Goal: Use online tool/utility: Utilize a website feature to perform a specific function

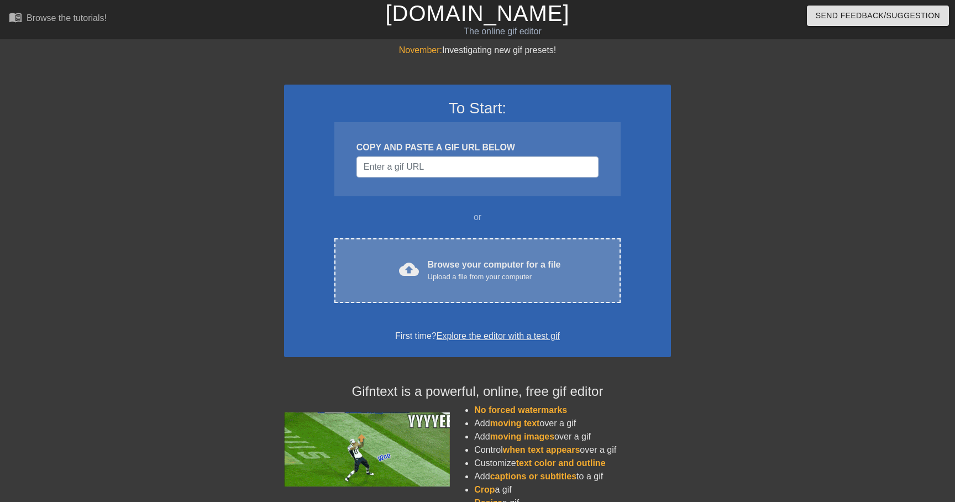
click at [424, 257] on div "cloud_upload Browse your computer for a file Upload a file from your computer C…" at bounding box center [478, 270] width 286 height 65
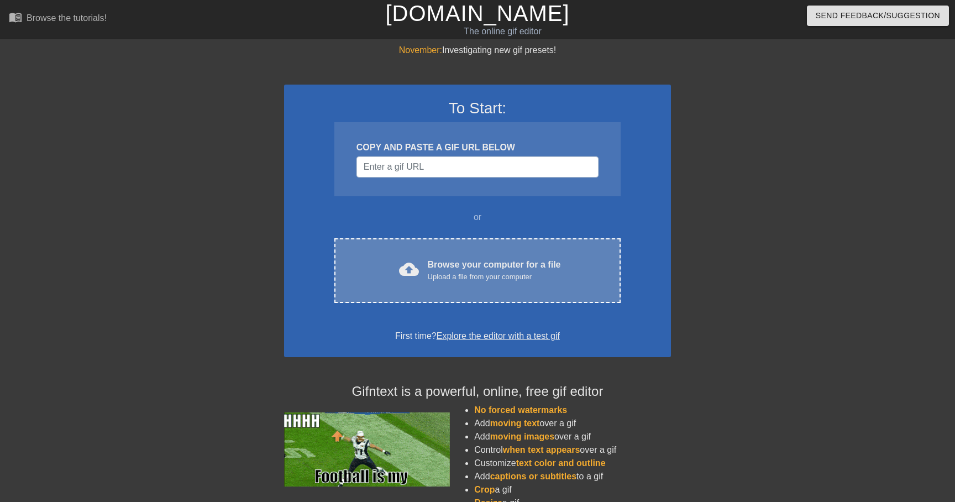
click at [489, 278] on div "Upload a file from your computer" at bounding box center [494, 276] width 133 height 11
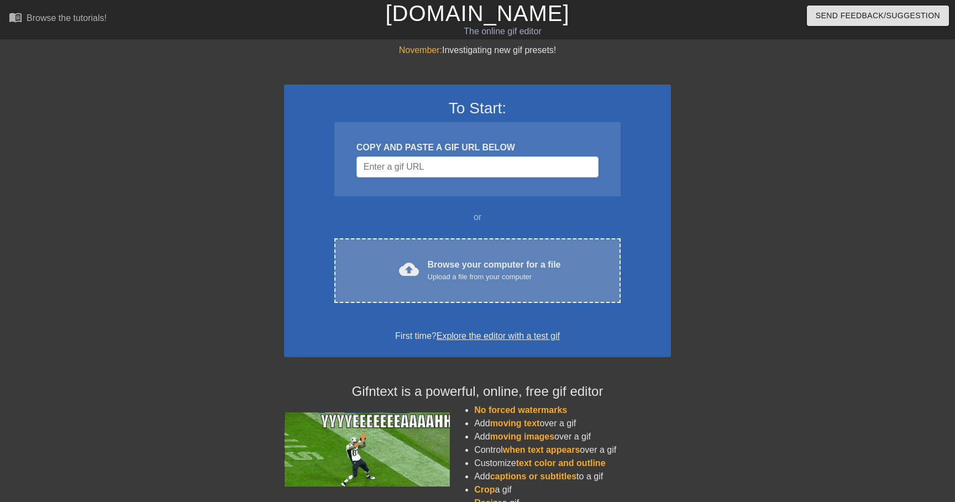
click at [447, 242] on div "cloud_upload Browse your computer for a file Upload a file from your computer C…" at bounding box center [478, 270] width 286 height 65
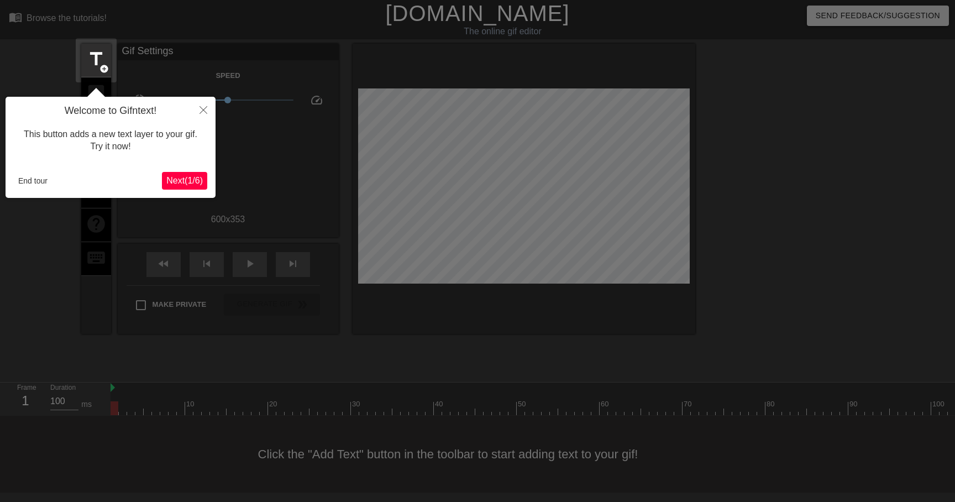
click at [192, 182] on span "Next ( 1 / 6 )" at bounding box center [184, 180] width 36 height 9
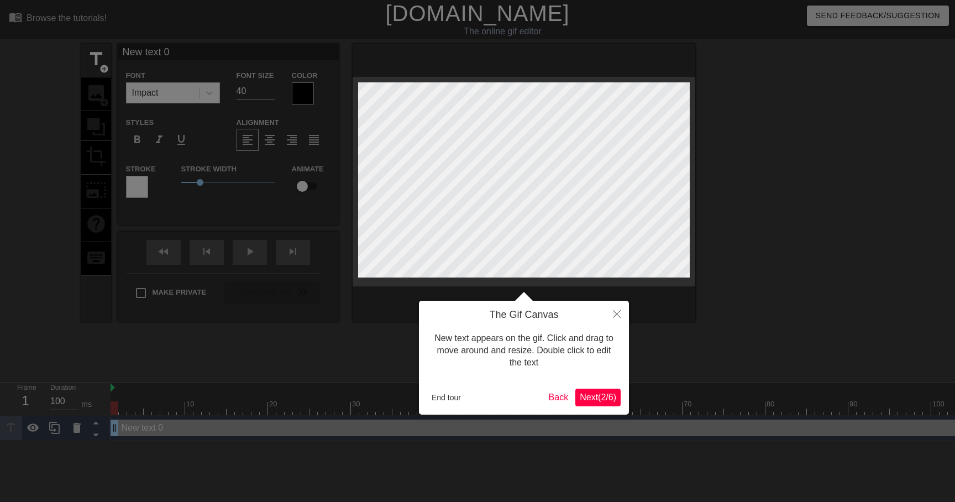
click at [593, 402] on span "Next ( 2 / 6 )" at bounding box center [598, 397] width 36 height 9
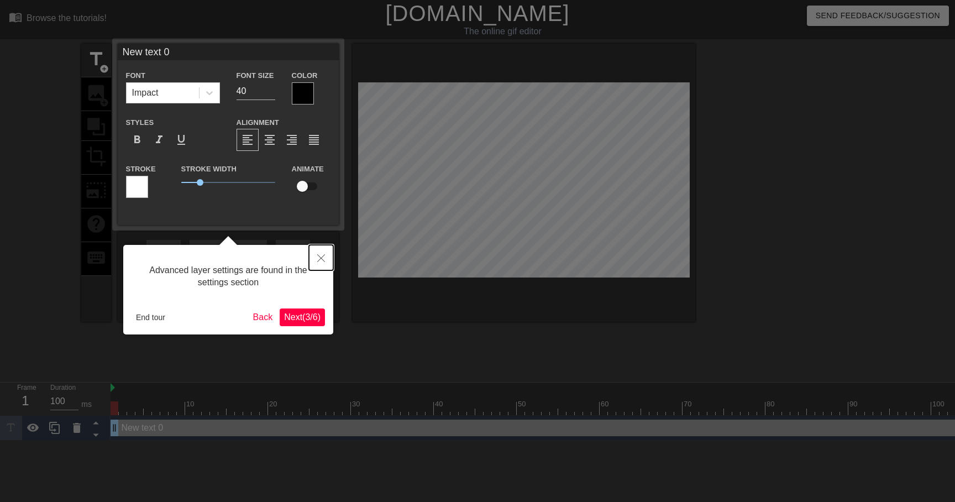
click at [322, 259] on icon "Close" at bounding box center [321, 258] width 8 height 8
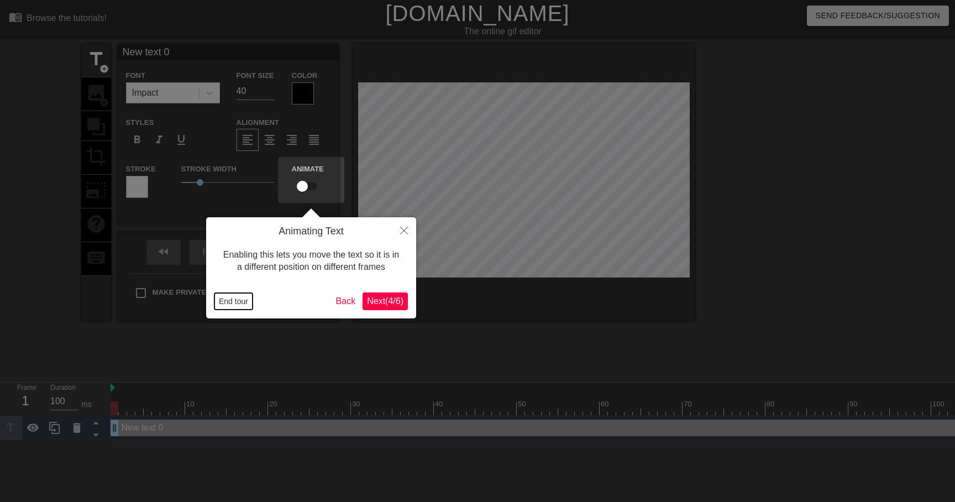
click at [244, 301] on button "End tour" at bounding box center [234, 301] width 38 height 17
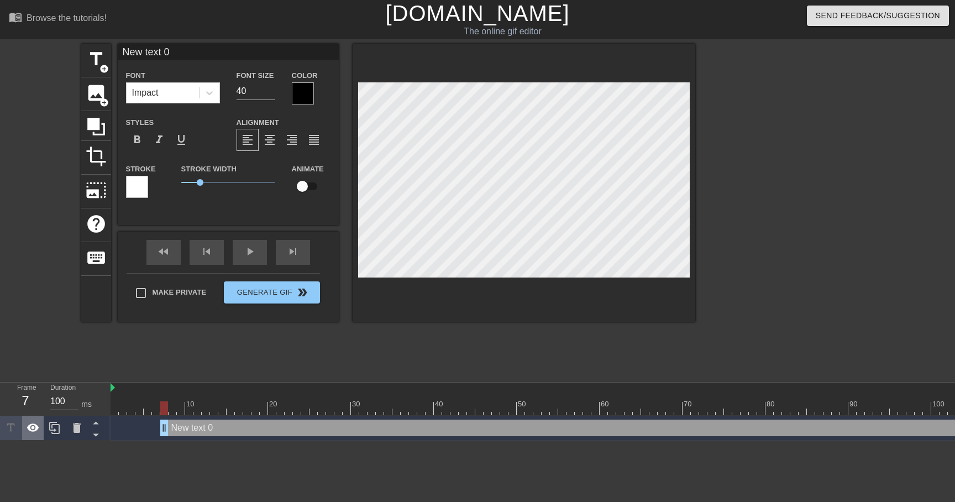
drag, startPoint x: 116, startPoint y: 433, endPoint x: 42, endPoint y: 421, distance: 75.0
click at [43, 421] on div "Frame 7 Duration 100 ms 10 20 30 40 50 60 70 80 90 100 110 120 130 140 150" at bounding box center [477, 412] width 955 height 58
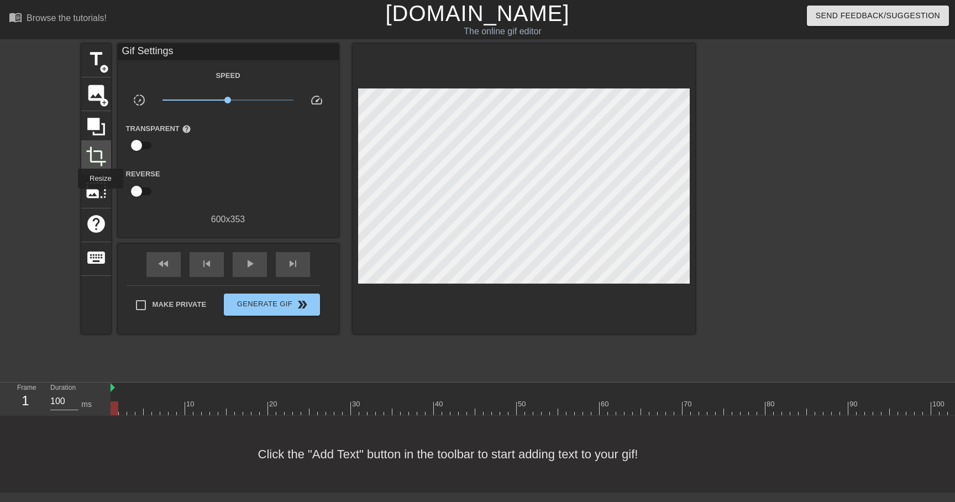
click at [105, 152] on span "crop" at bounding box center [96, 156] width 21 height 21
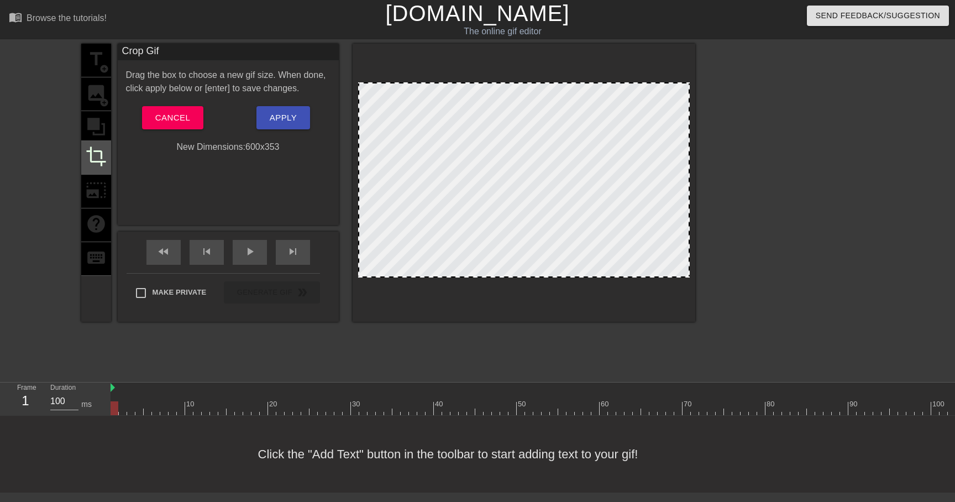
click at [95, 166] on div "crop" at bounding box center [96, 158] width 30 height 34
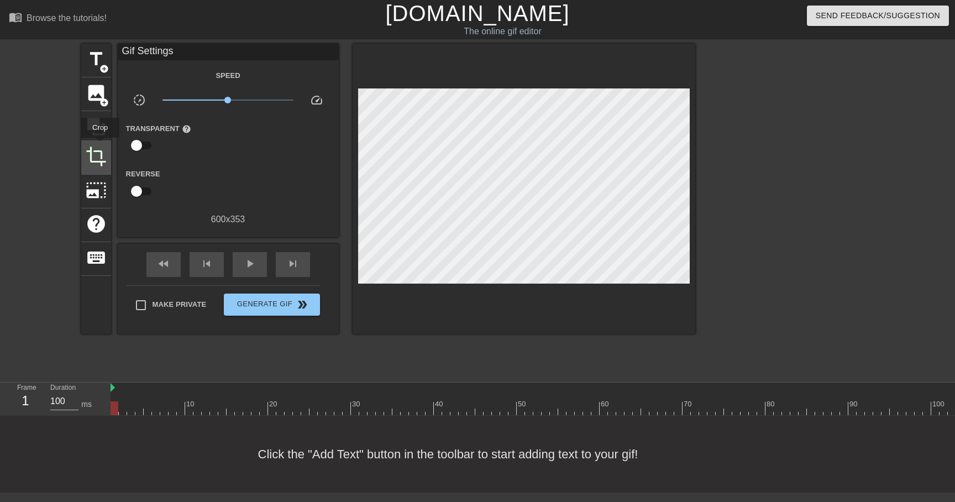
click at [101, 146] on span "crop" at bounding box center [96, 156] width 21 height 21
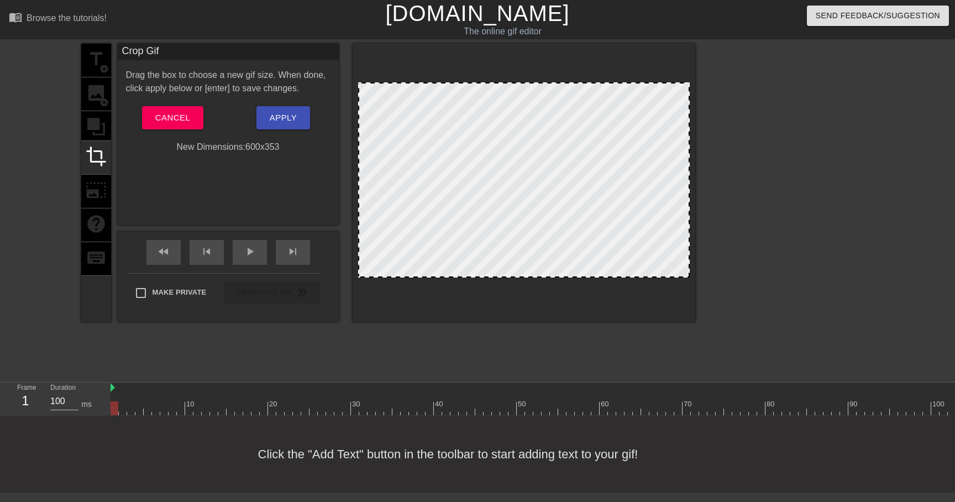
click at [144, 130] on div "Drag the box to choose a new gif size. When done, click apply below or [enter] …" at bounding box center [228, 111] width 205 height 85
click at [160, 113] on span "Cancel" at bounding box center [172, 118] width 35 height 14
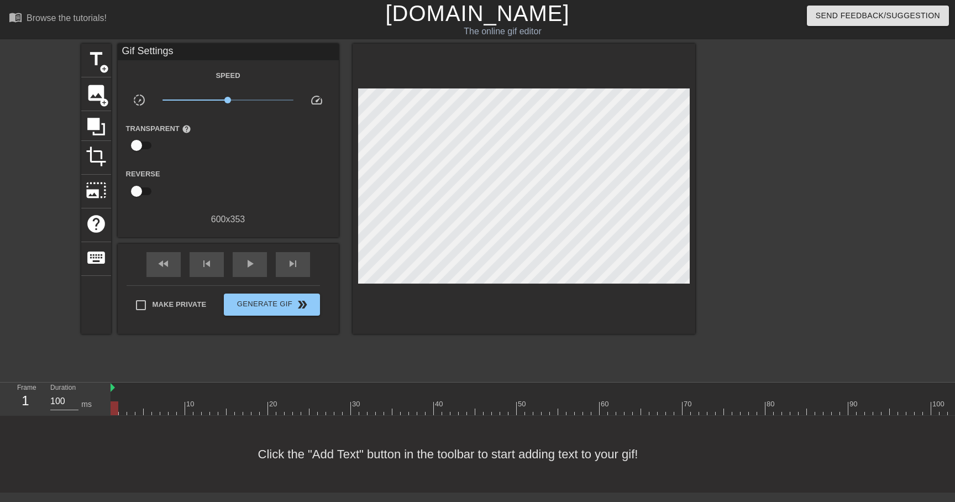
click at [109, 393] on div "Frame 1 Duration 100 ms" at bounding box center [55, 399] width 111 height 33
drag, startPoint x: 113, startPoint y: 408, endPoint x: 389, endPoint y: 423, distance: 275.8
click at [393, 430] on div "menu_book Browse the tutorials! [DOMAIN_NAME] The online gif editor Send Feedba…" at bounding box center [477, 246] width 955 height 493
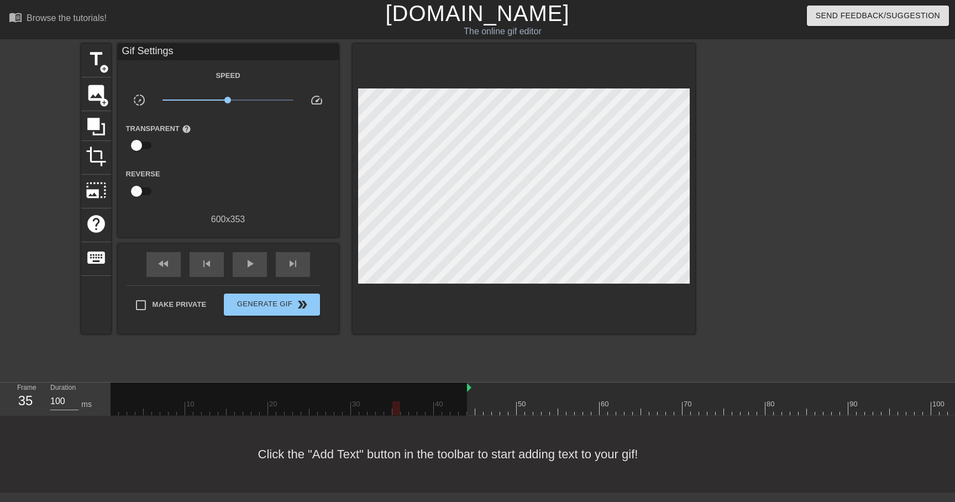
drag, startPoint x: 111, startPoint y: 390, endPoint x: 469, endPoint y: 392, distance: 357.7
drag, startPoint x: 399, startPoint y: 405, endPoint x: 469, endPoint y: 405, distance: 70.8
drag, startPoint x: 469, startPoint y: 405, endPoint x: 649, endPoint y: 397, distance: 179.3
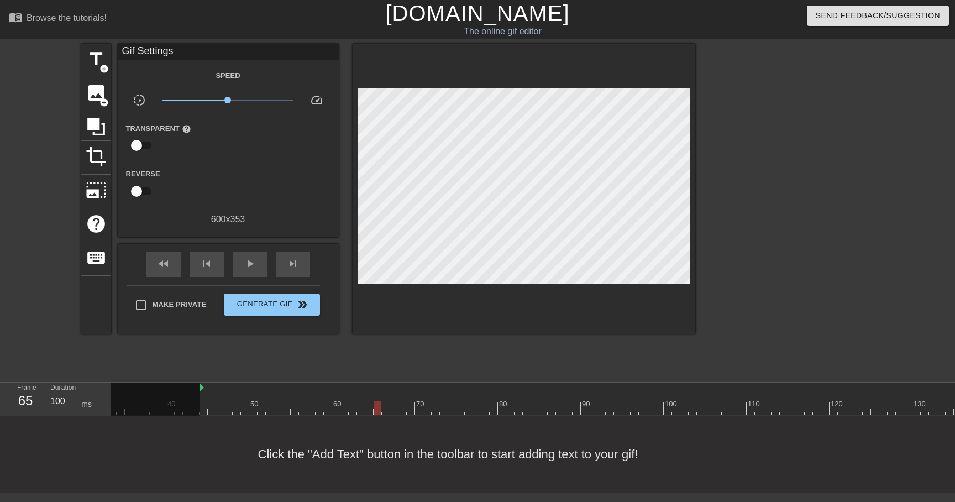
scroll to position [0, 278]
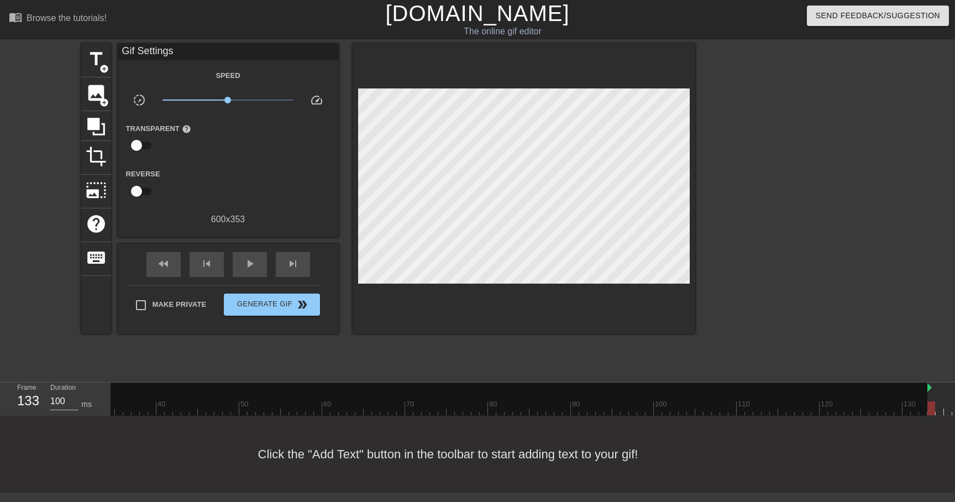
drag, startPoint x: 191, startPoint y: 389, endPoint x: 914, endPoint y: 399, distance: 723.3
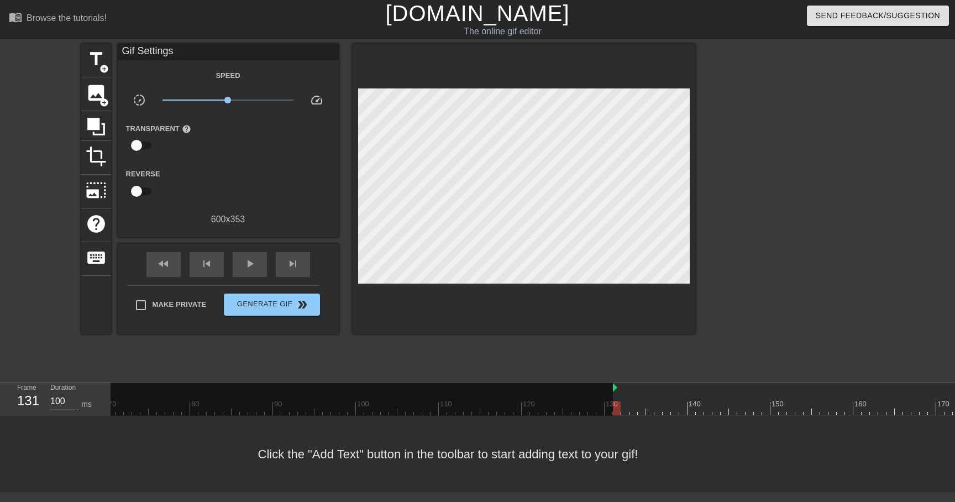
scroll to position [0, 875]
drag, startPoint x: 316, startPoint y: 387, endPoint x: 740, endPoint y: 376, distance: 424.2
click at [740, 376] on div "menu_book Browse the tutorials! [DOMAIN_NAME] The online gif editor Send Feedba…" at bounding box center [477, 246] width 955 height 493
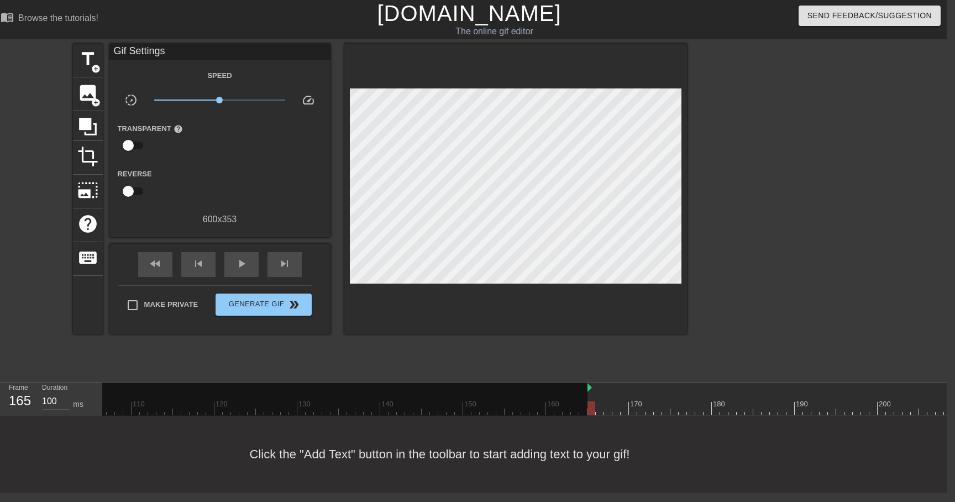
click at [580, 393] on div "10 20 30 40 50 60 70 80 90 100 110 120 130 140 150 160" at bounding box center [472, 399] width 2488 height 33
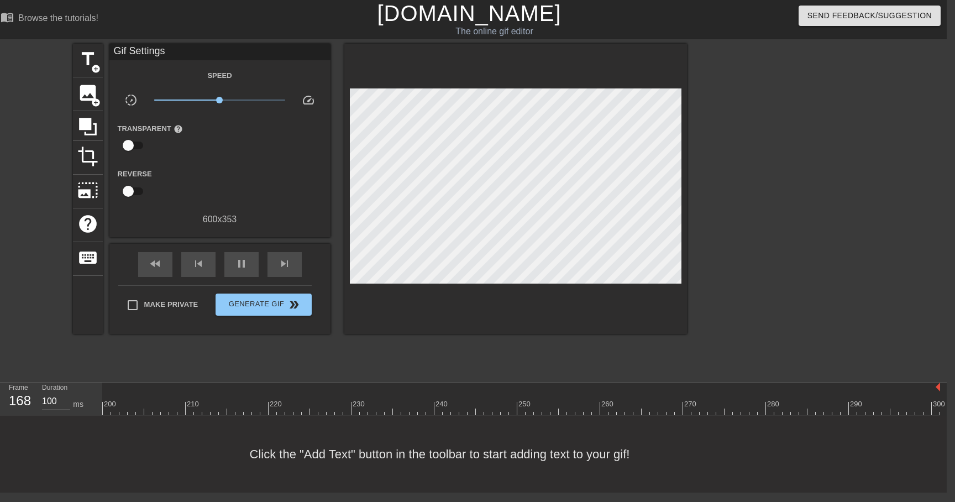
scroll to position [9, 1652]
click at [276, 314] on button "Generate Gif double_arrow" at bounding box center [264, 305] width 96 height 22
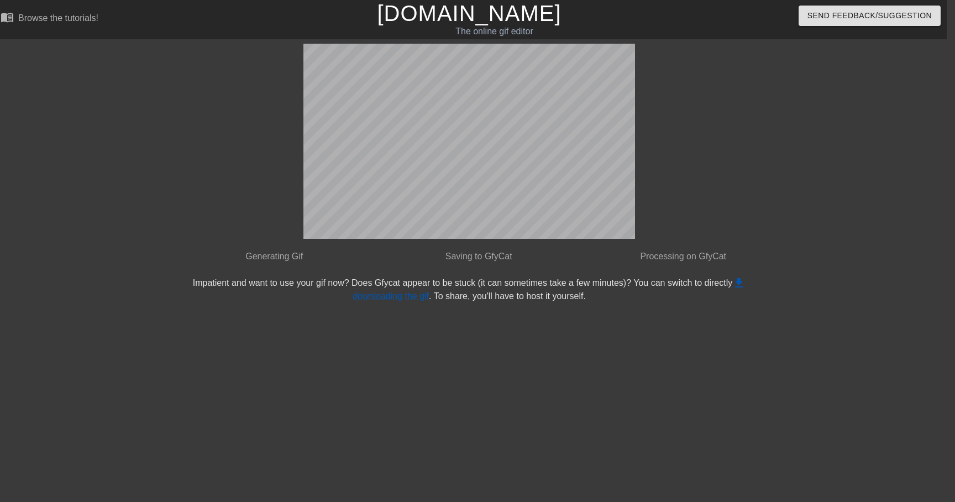
click at [393, 298] on link "get_app downloading the gif" at bounding box center [549, 289] width 393 height 23
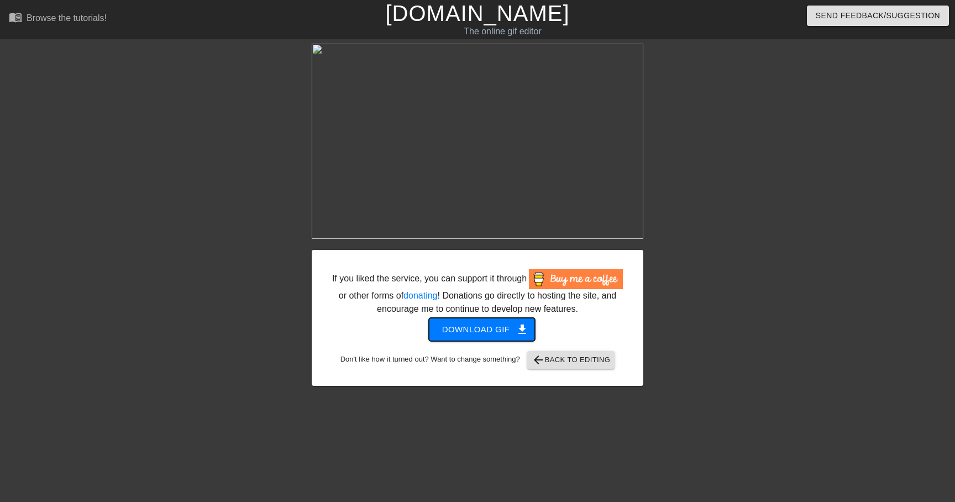
click at [487, 341] on button "Download gif get_app" at bounding box center [482, 329] width 107 height 23
